Goal: Task Accomplishment & Management: Manage account settings

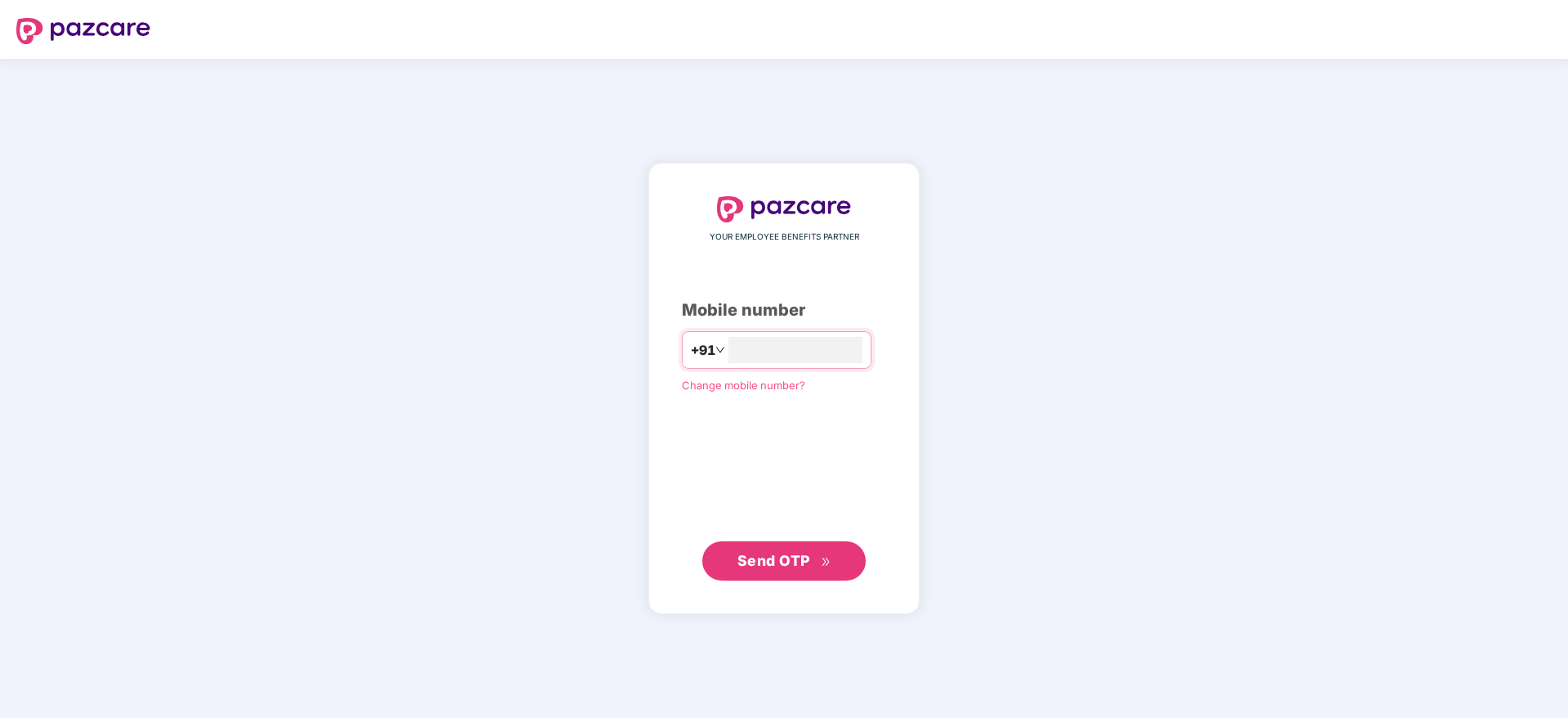
type input "**********"
click at [846, 560] on button "Send OTP" at bounding box center [784, 561] width 164 height 40
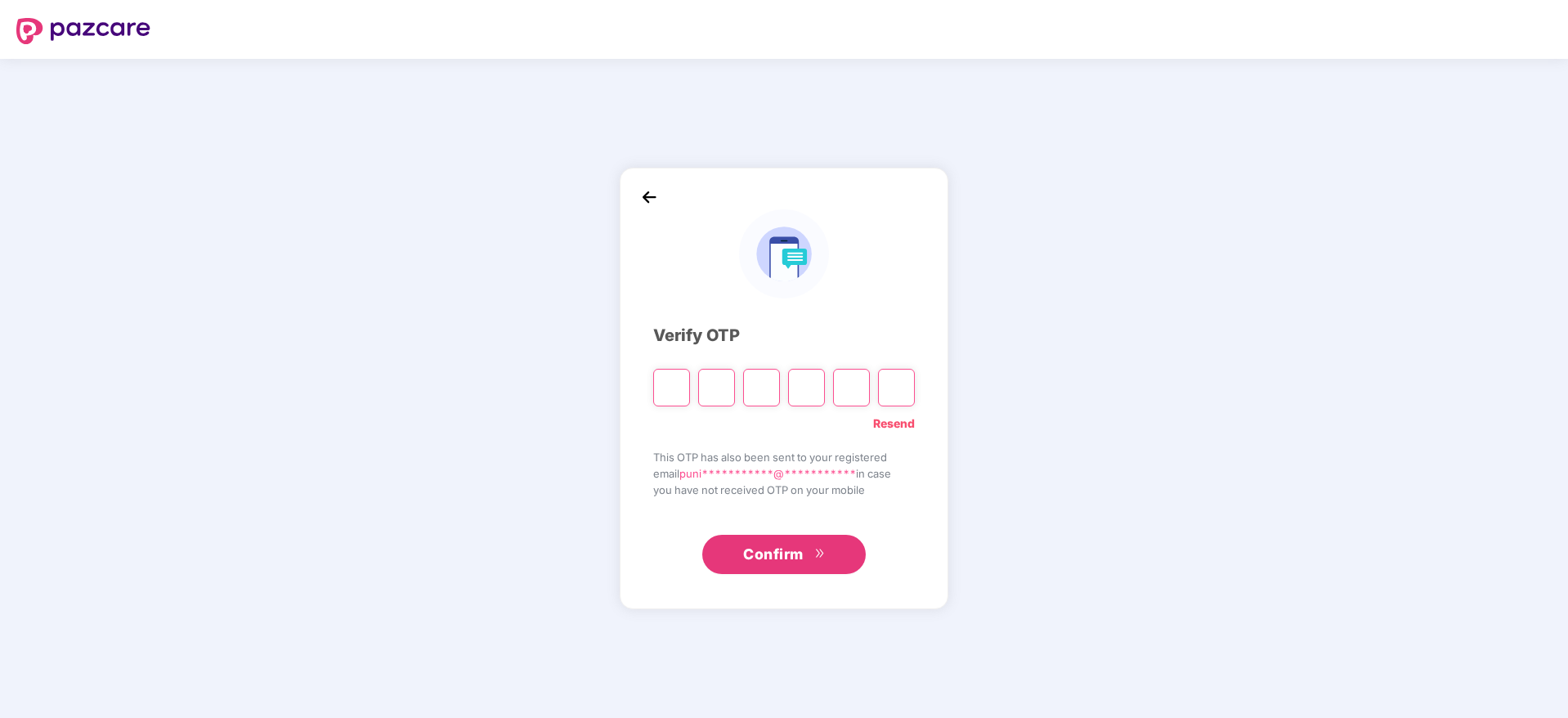
paste input "*"
type input "*"
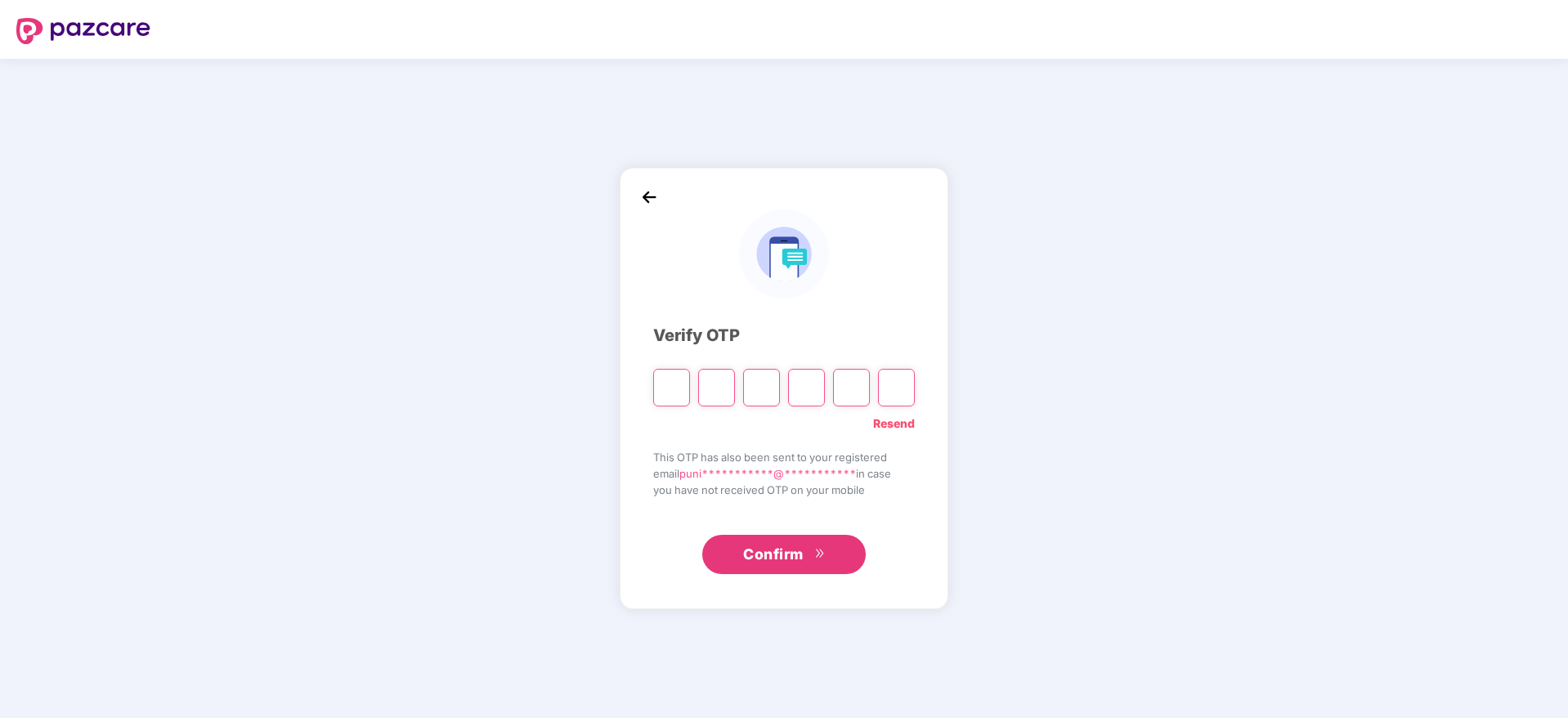
type input "*"
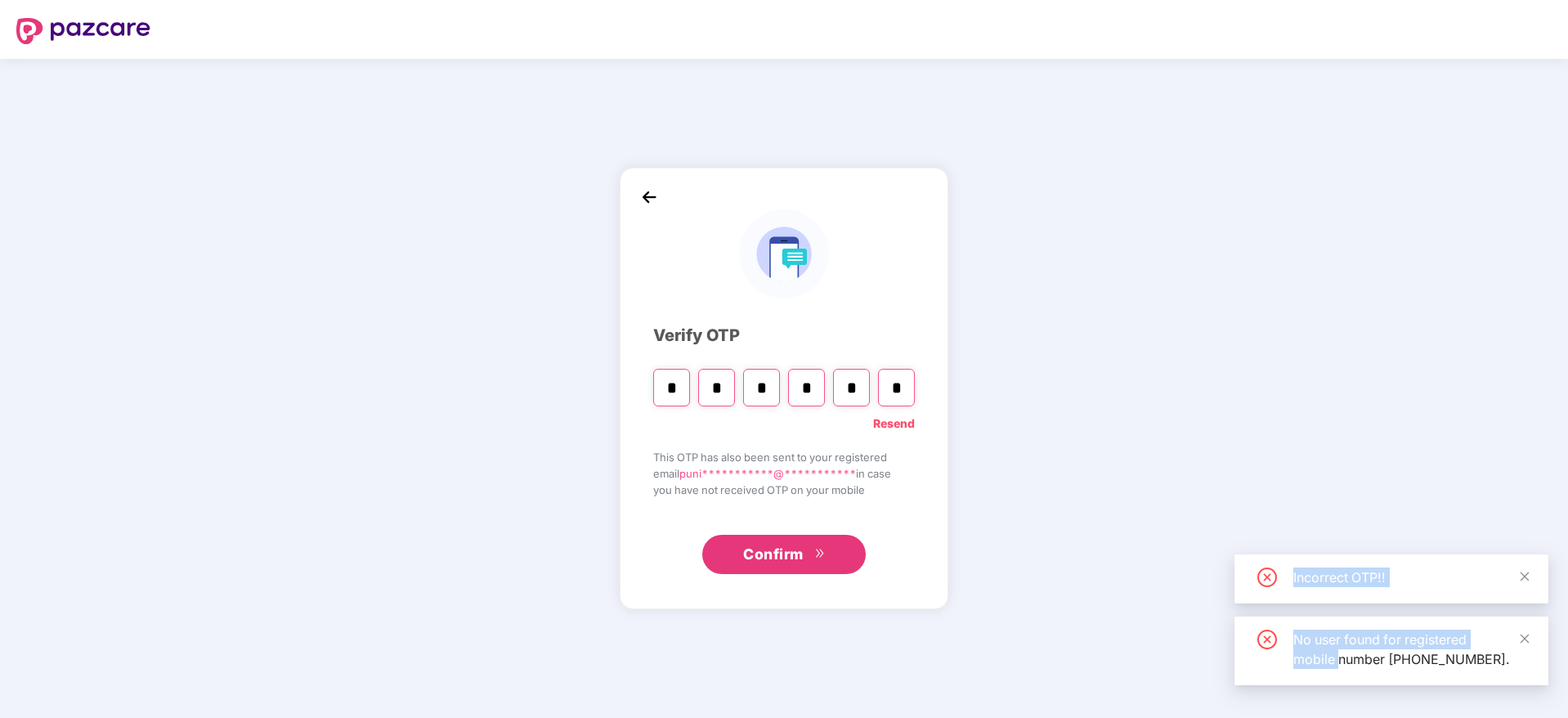
drag, startPoint x: 1339, startPoint y: 635, endPoint x: 1255, endPoint y: 562, distance: 111.3
click at [1255, 562] on div "Incorrect OTP!! No user found for registered mobile number [PHONE_NUMBER]." at bounding box center [1391, 620] width 314 height 131
click at [1255, 567] on div "Incorrect OTP!!" at bounding box center [1391, 577] width 275 height 20
click at [787, 544] on span "Confirm" at bounding box center [773, 554] width 60 height 23
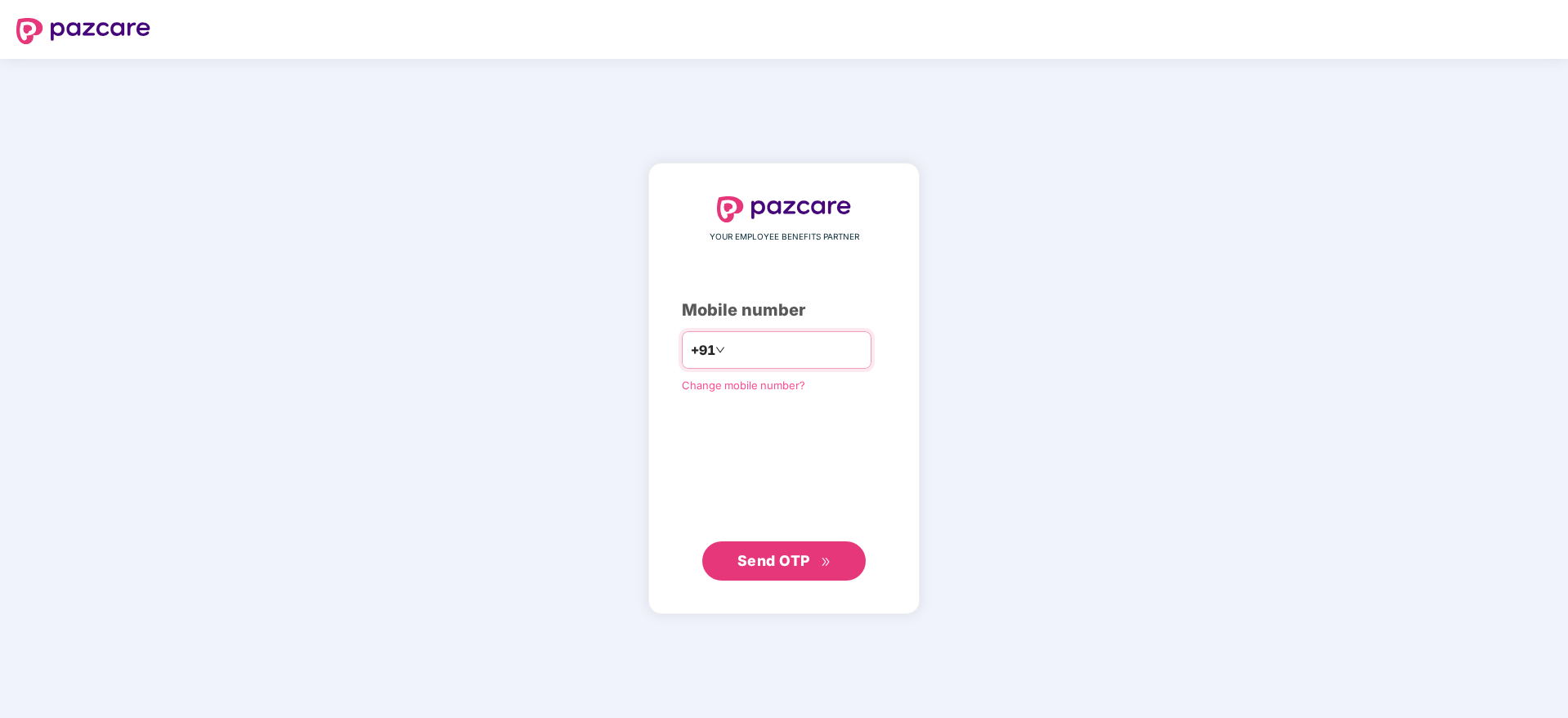
click at [845, 342] on input "number" at bounding box center [796, 350] width 134 height 26
type input "**********"
click at [809, 571] on button "Send OTP" at bounding box center [784, 561] width 164 height 40
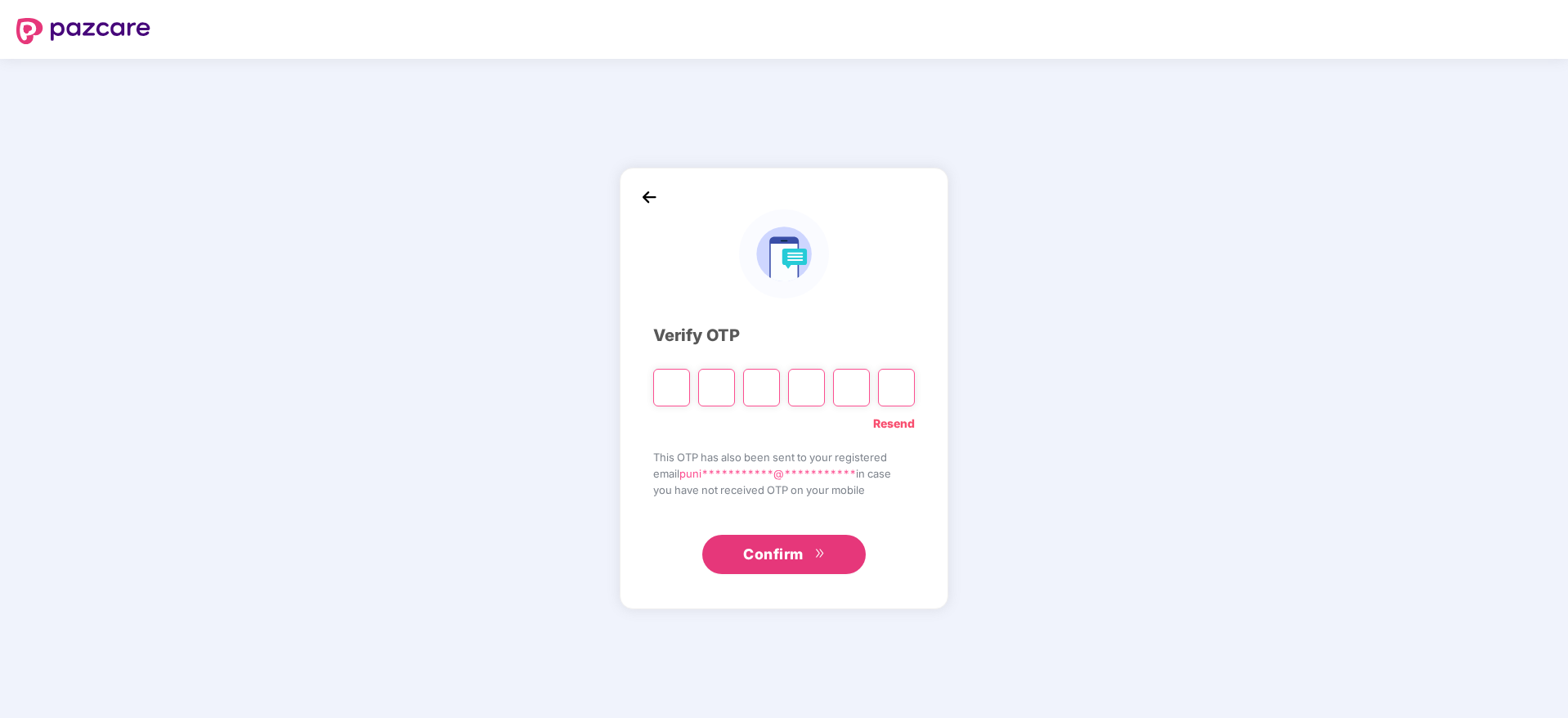
paste input "*"
type input "*"
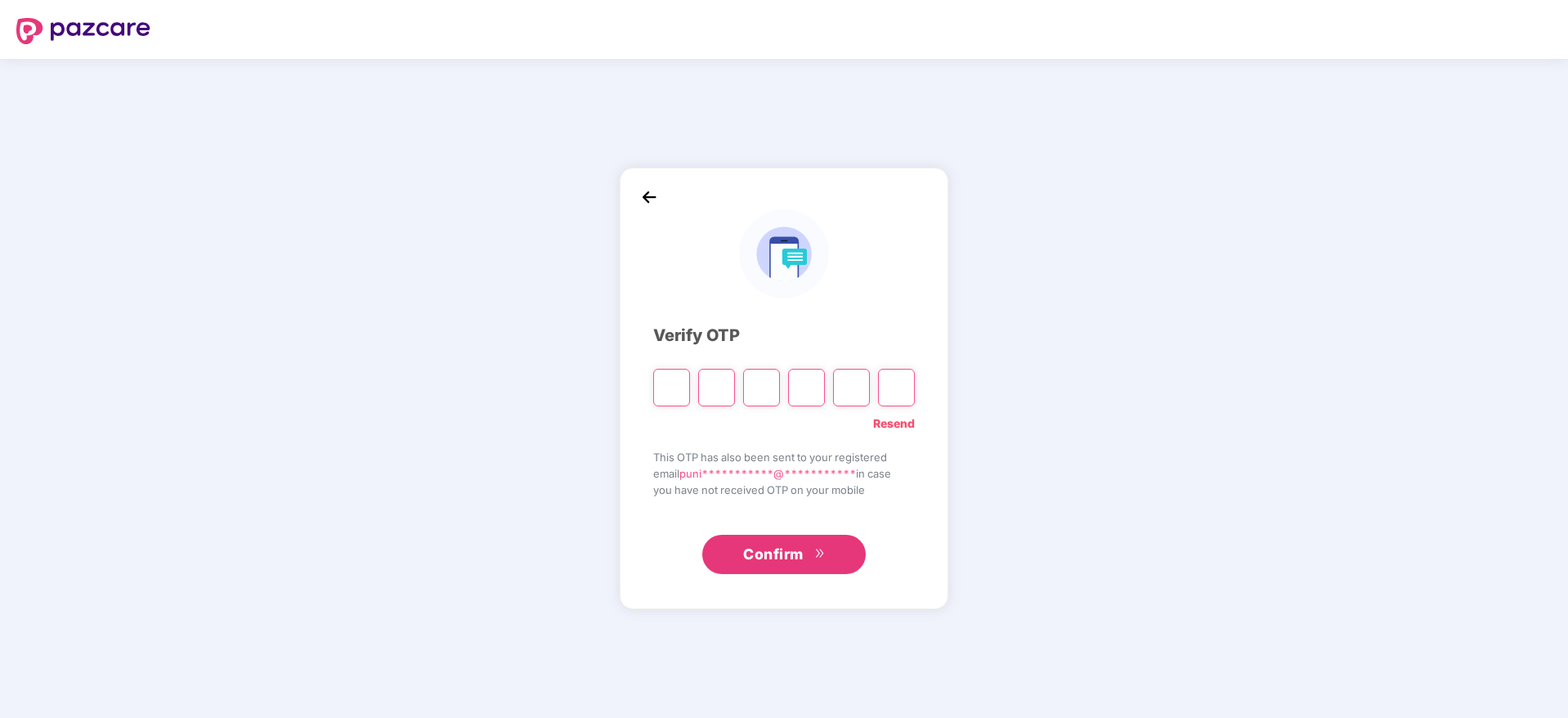
type input "*"
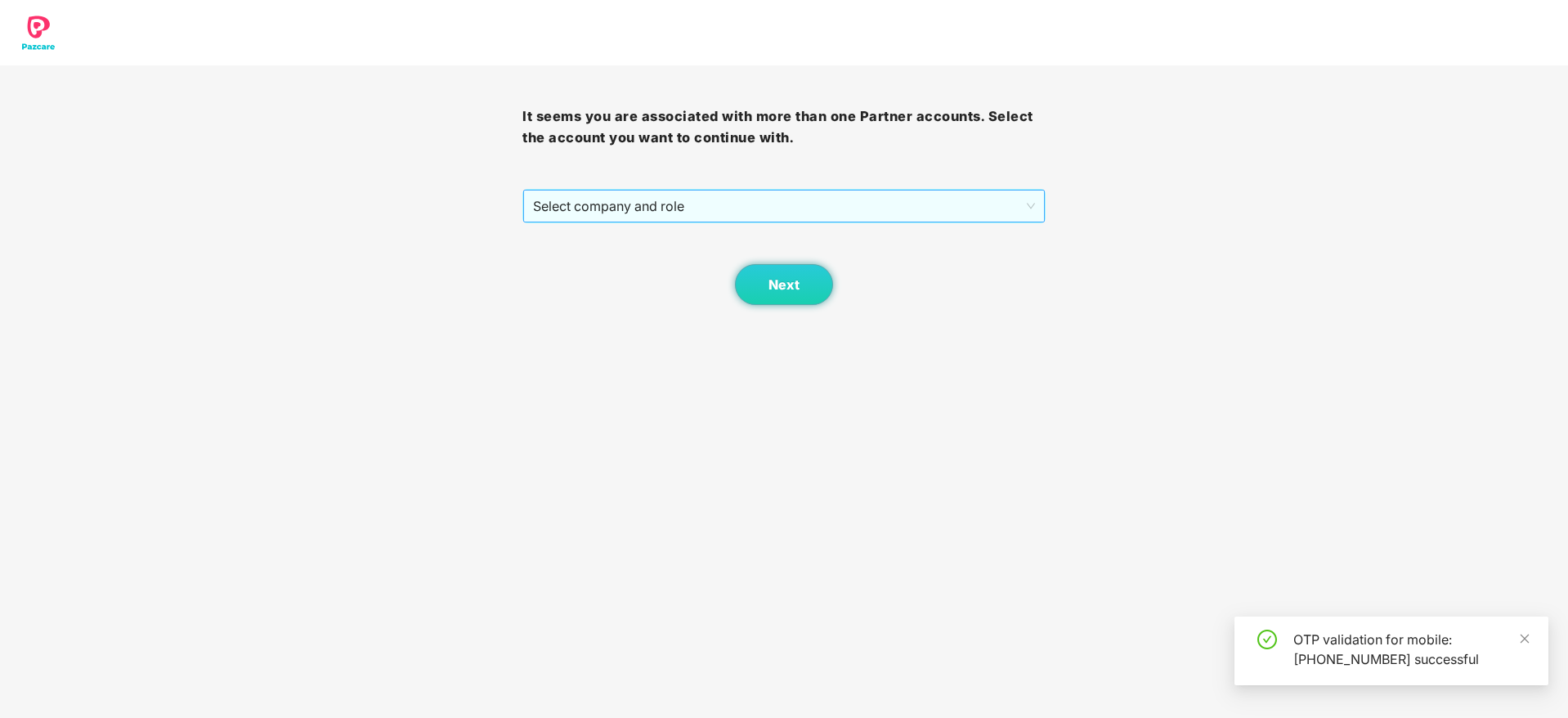
click at [834, 204] on span "Select company and role" at bounding box center [783, 206] width 501 height 31
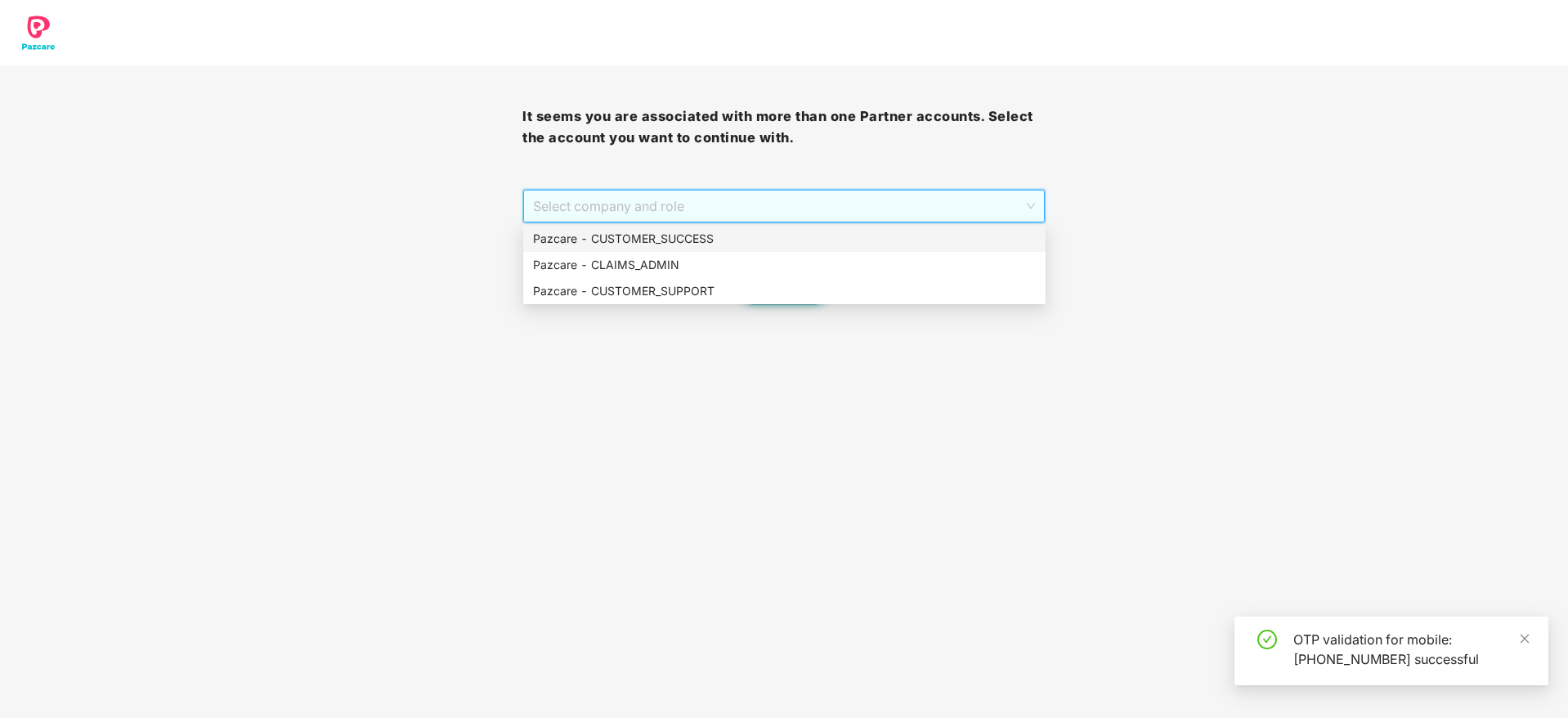
click at [833, 242] on div "Pazcare - CUSTOMER_SUCCESS" at bounding box center [784, 238] width 503 height 18
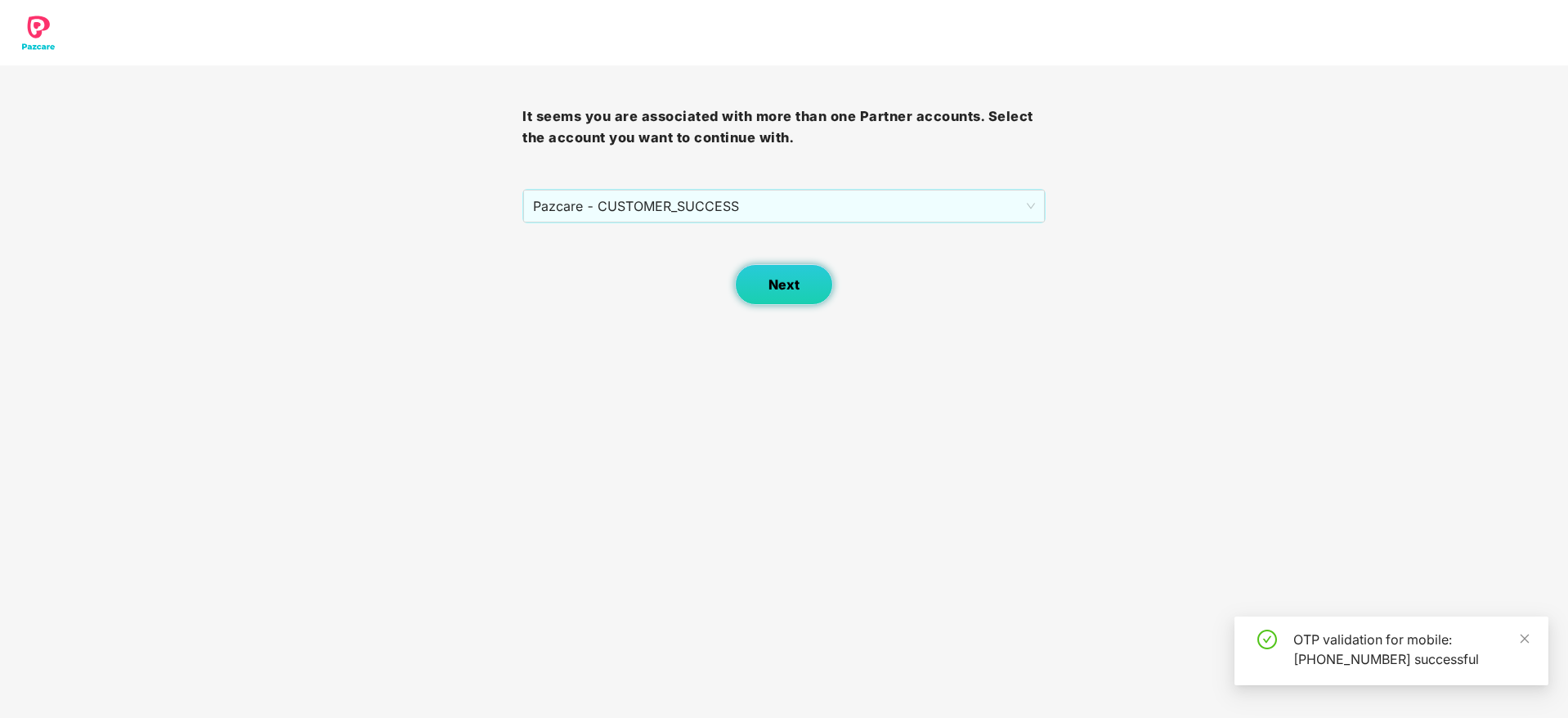
click at [816, 266] on button "Next" at bounding box center [784, 284] width 98 height 41
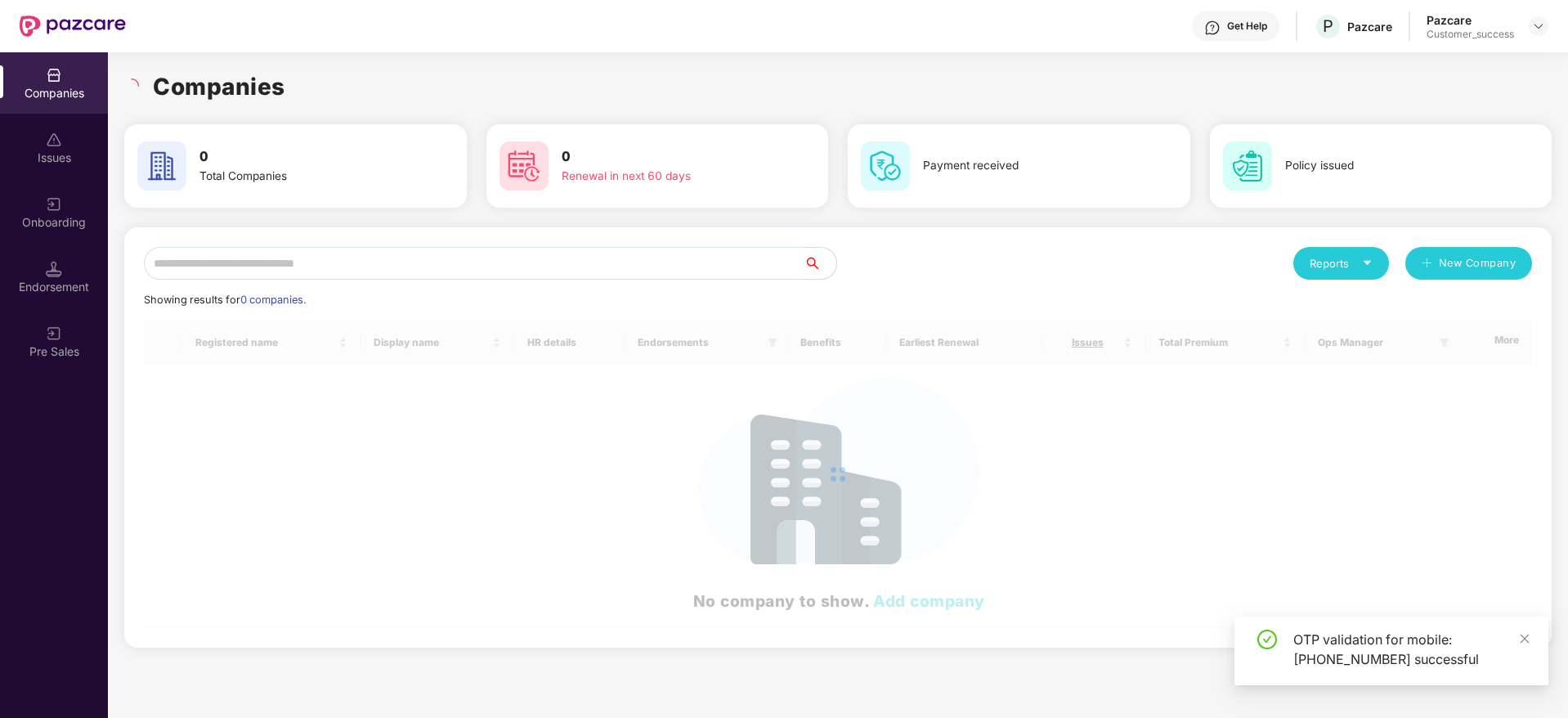
click at [654, 272] on input "text" at bounding box center [473, 263] width 659 height 33
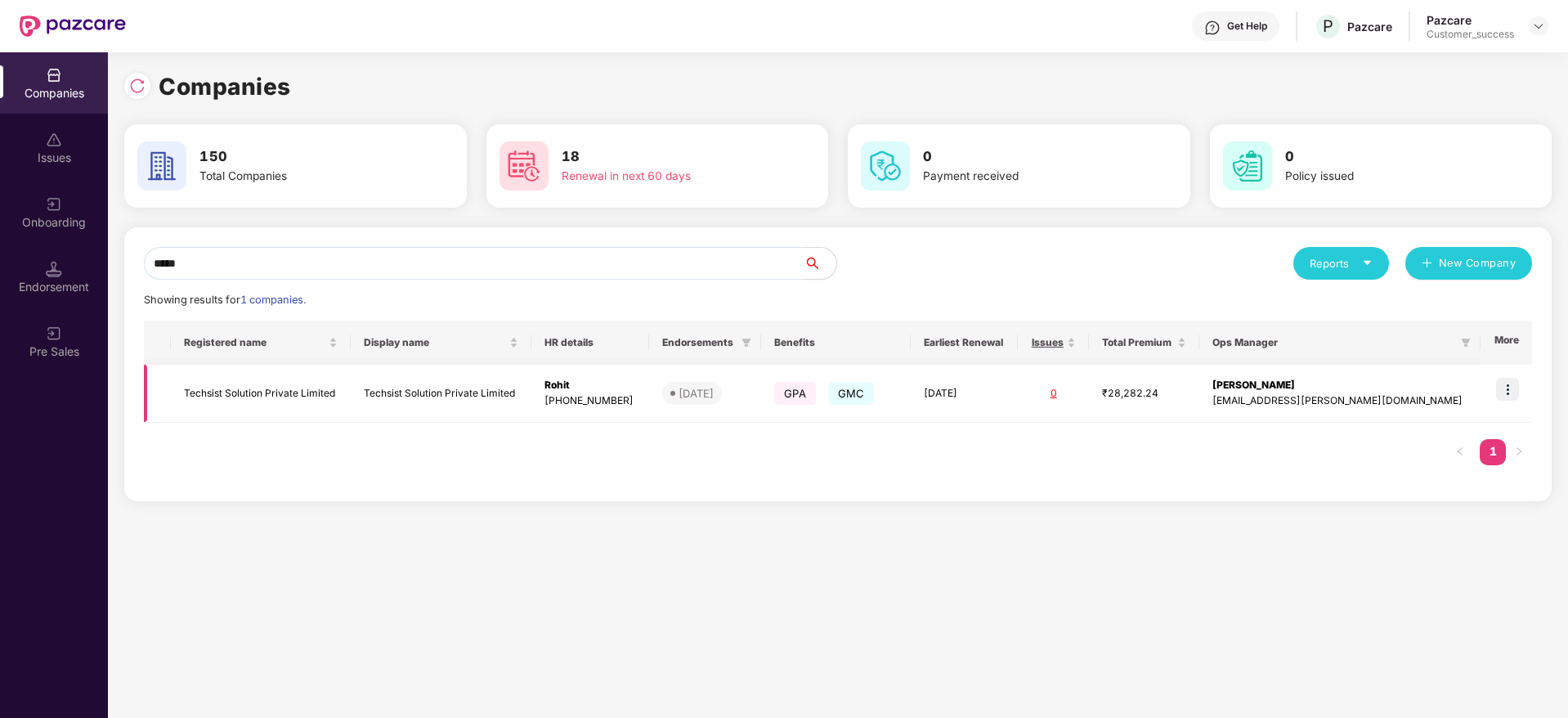
type input "*****"
click at [1515, 394] on img at bounding box center [1508, 389] width 23 height 23
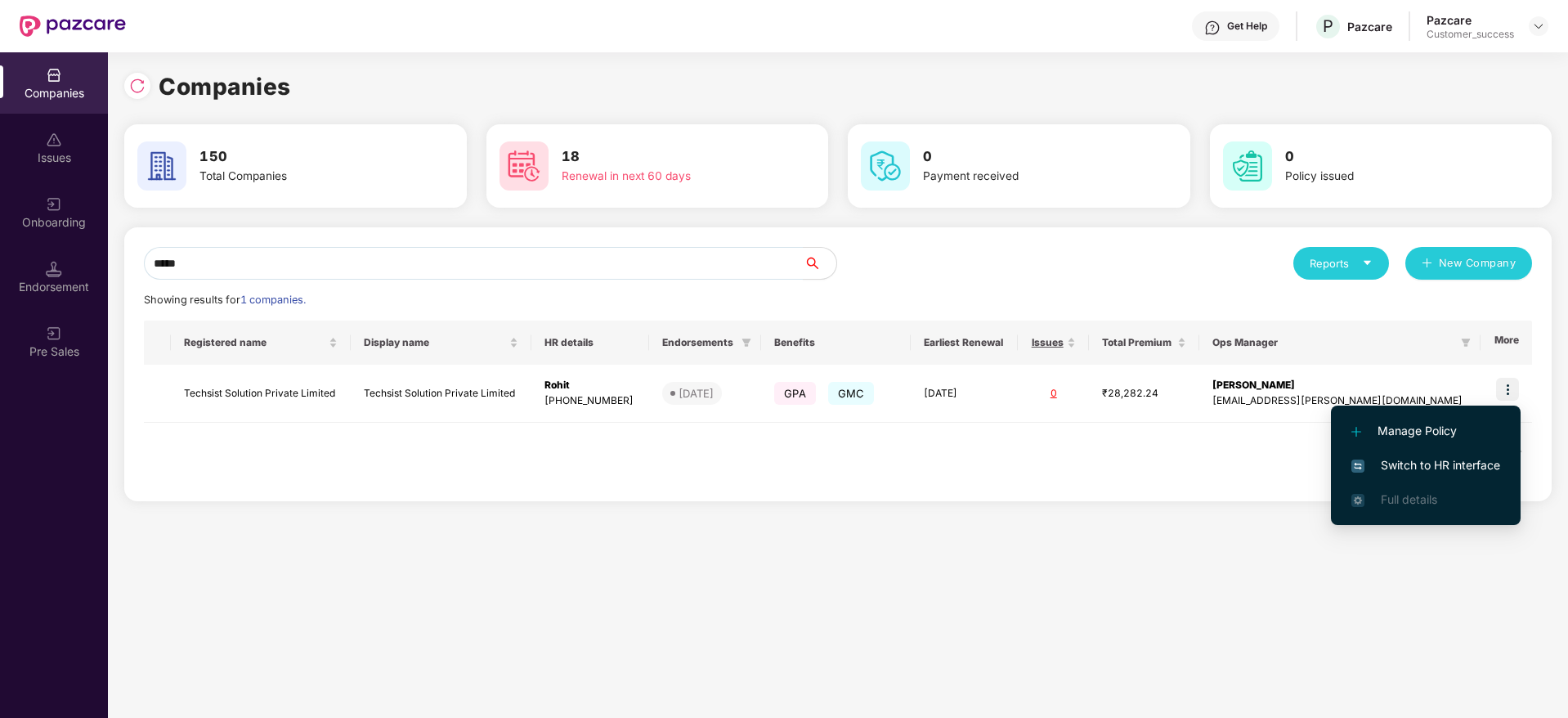
click at [1477, 463] on span "Switch to HR interface" at bounding box center [1426, 465] width 149 height 18
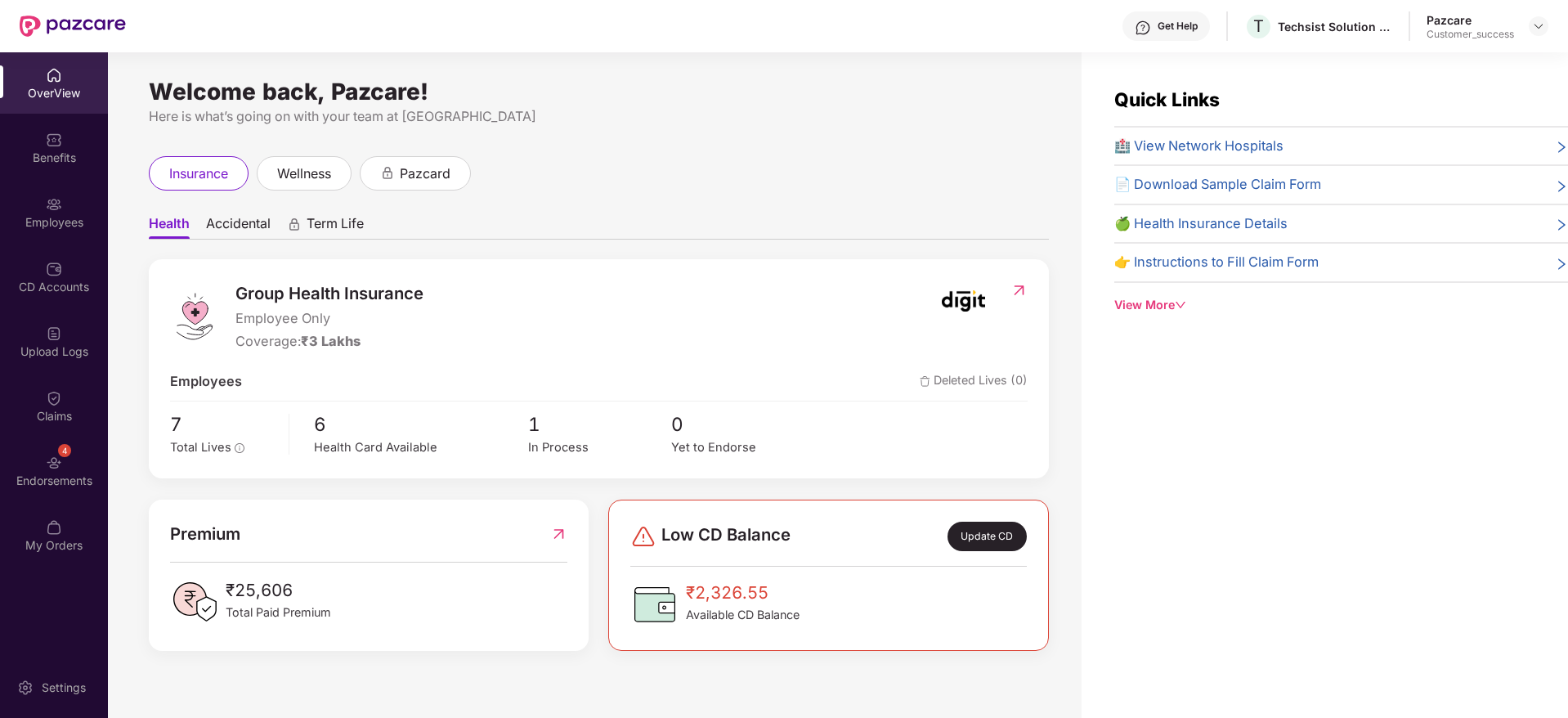
click at [49, 209] on img at bounding box center [53, 204] width 16 height 16
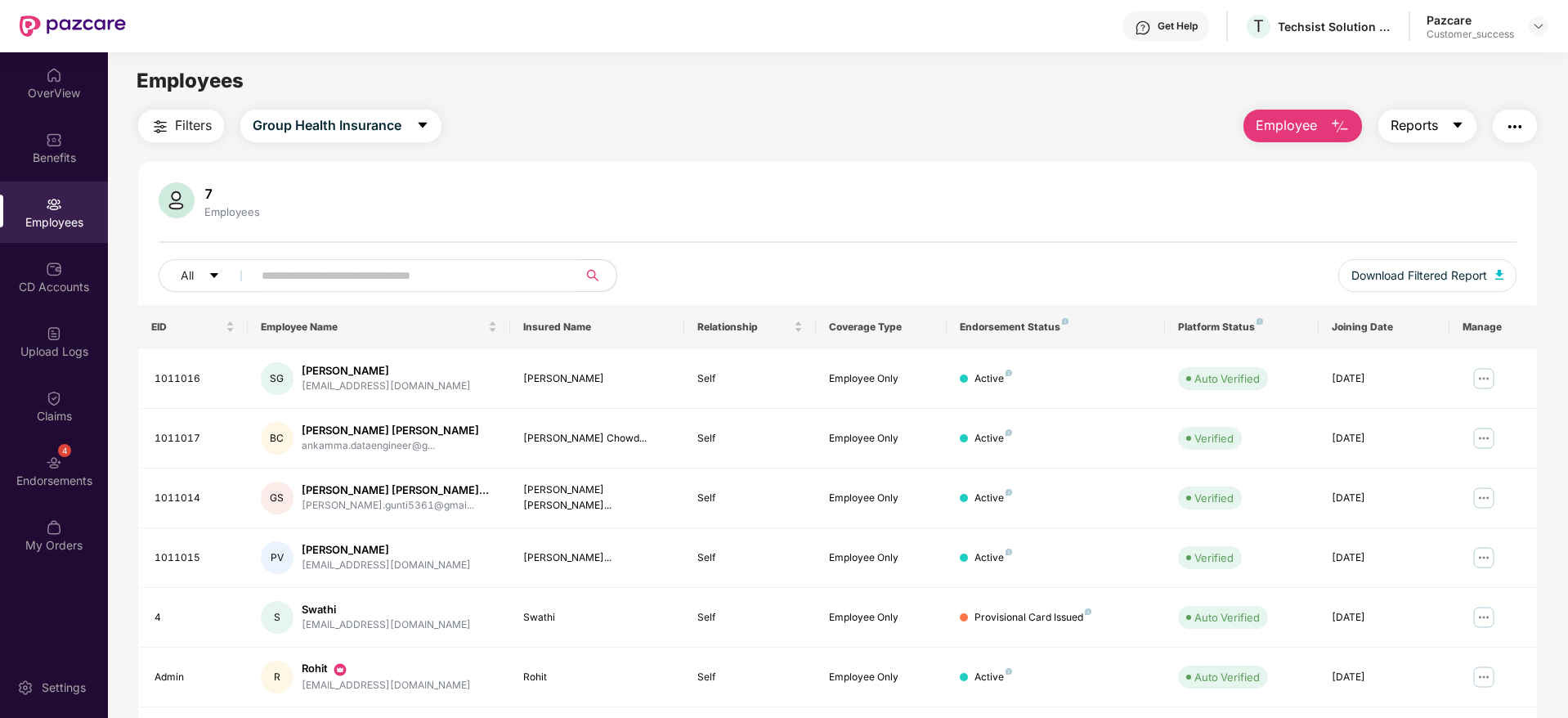
click at [1445, 127] on button "Reports" at bounding box center [1427, 126] width 98 height 33
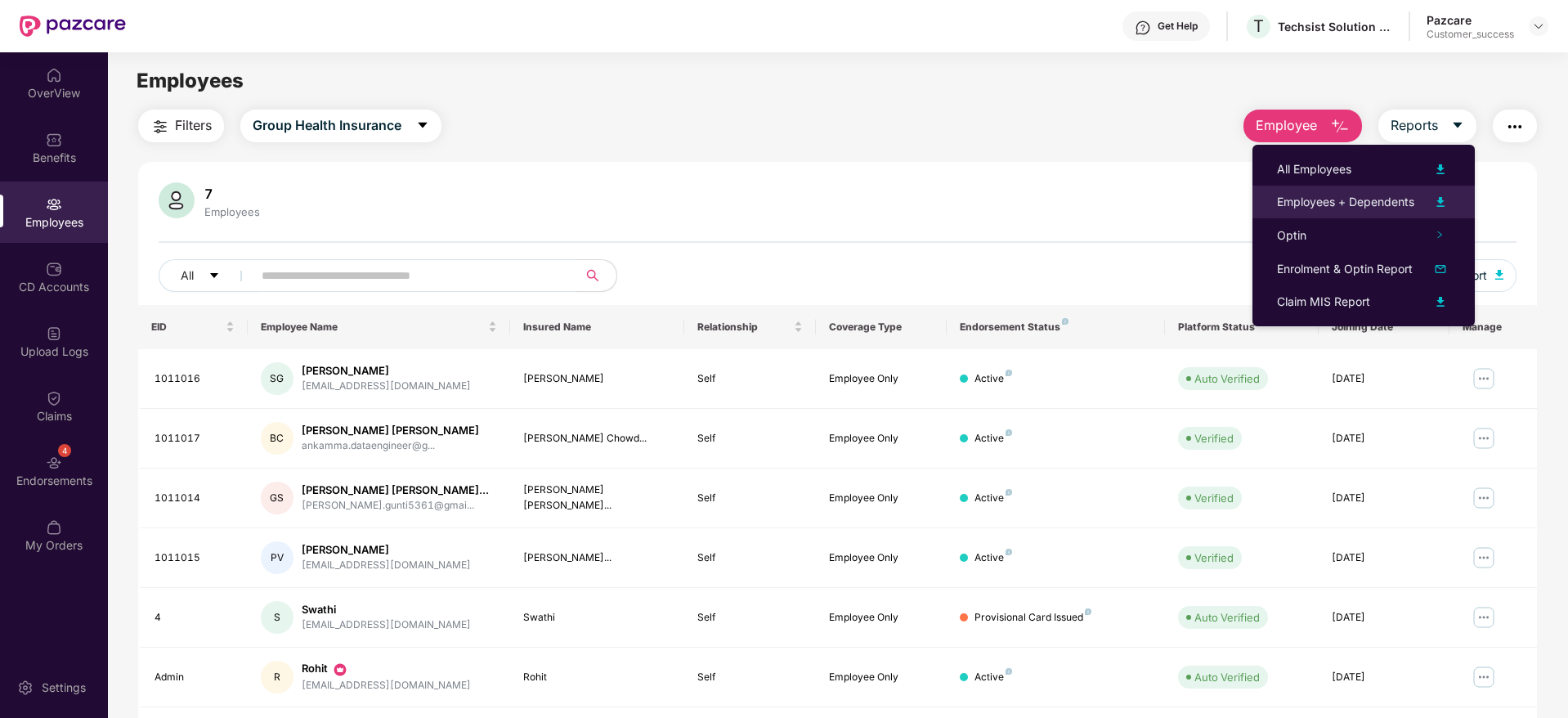
click at [1402, 193] on div "Employees + Dependents" at bounding box center [1345, 202] width 137 height 18
